Goal: Information Seeking & Learning: Find specific fact

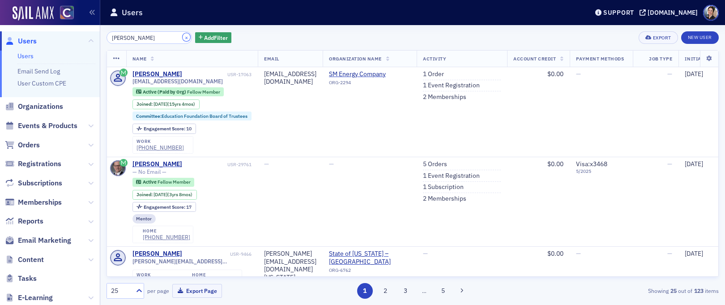
click at [183, 38] on button "×" at bounding box center [187, 37] width 8 height 8
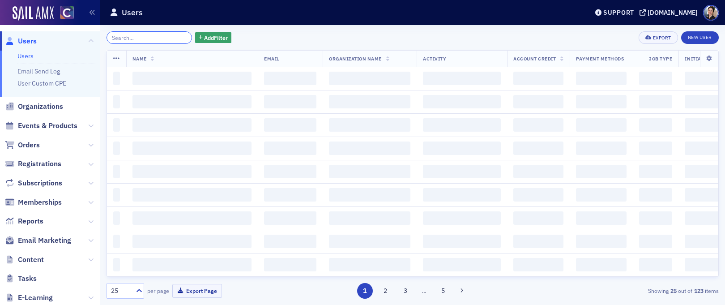
click at [162, 38] on input "search" at bounding box center [150, 37] width 86 height 13
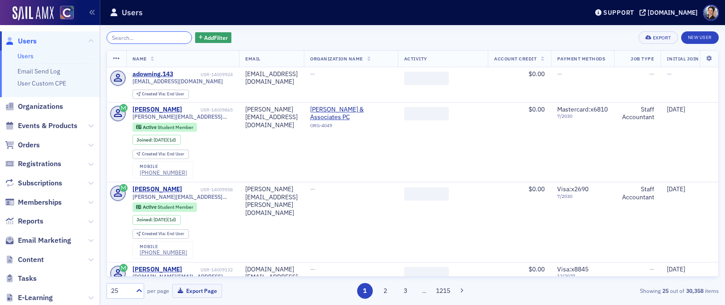
click at [162, 37] on input "search" at bounding box center [150, 37] width 86 height 13
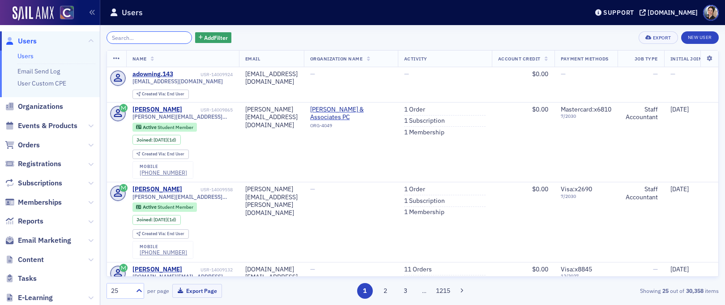
paste input "[PERSON_NAME]"
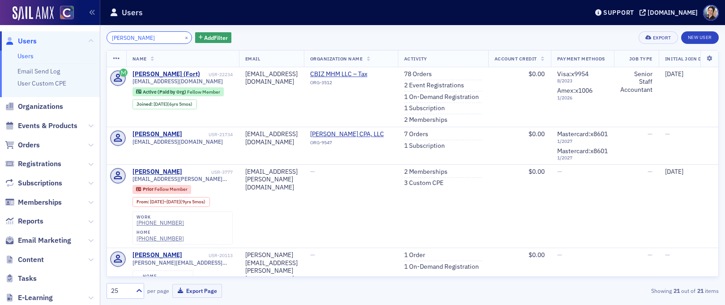
type input "[PERSON_NAME]"
click at [183, 39] on button "×" at bounding box center [187, 37] width 8 height 8
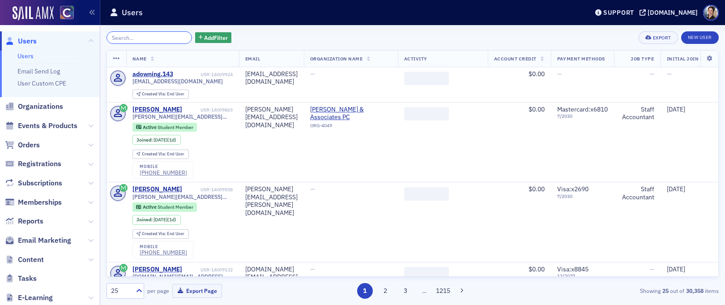
click at [163, 38] on input "search" at bounding box center [150, 37] width 86 height 13
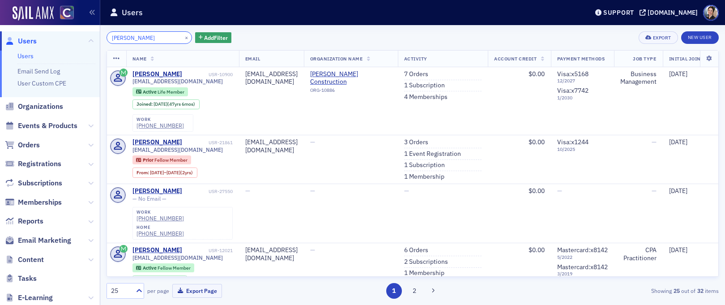
type input "[PERSON_NAME]"
click at [183, 38] on button "×" at bounding box center [187, 37] width 8 height 8
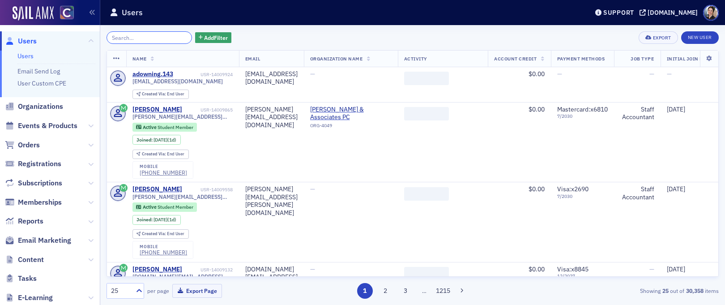
click at [159, 40] on input "search" at bounding box center [150, 37] width 86 height 13
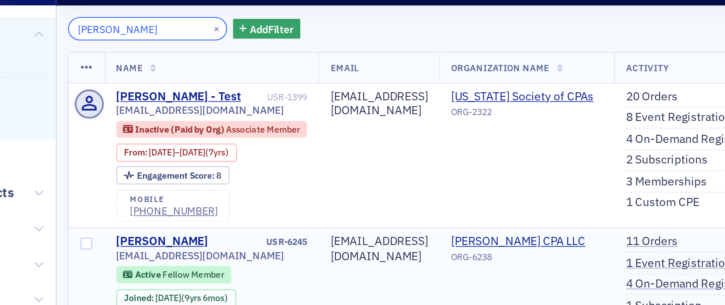
type input "[PERSON_NAME]"
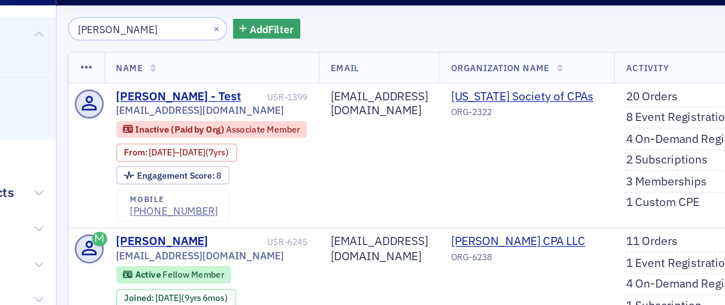
click at [129, 38] on input "[PERSON_NAME]" at bounding box center [150, 37] width 86 height 13
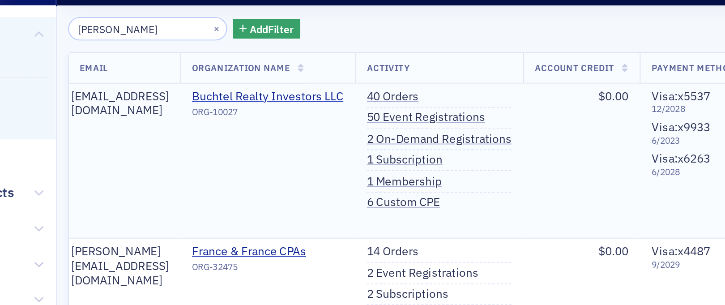
scroll to position [0, 194]
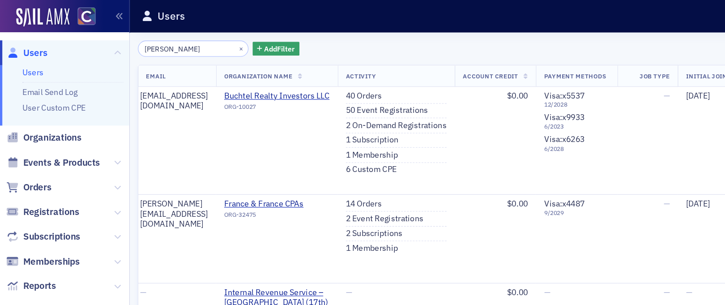
type input "Pam robertson"
